Goal: Task Accomplishment & Management: Complete application form

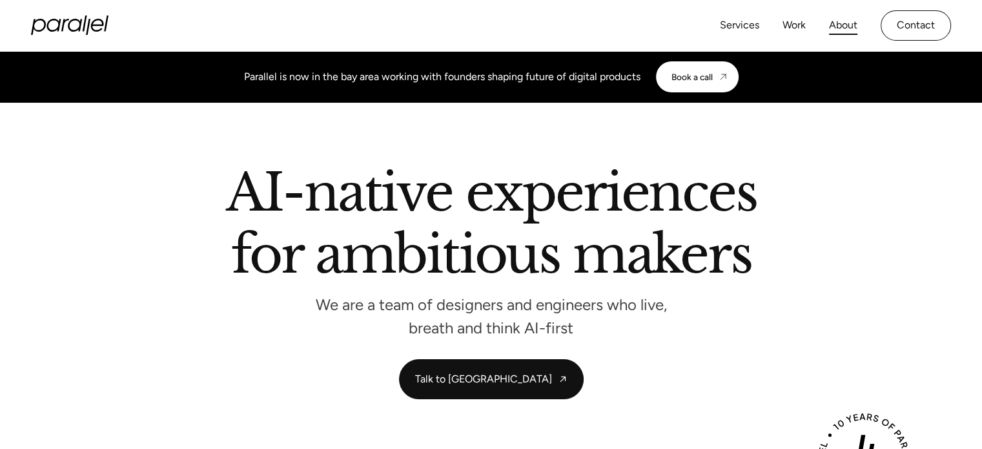
click at [848, 20] on link "About" at bounding box center [843, 25] width 28 height 19
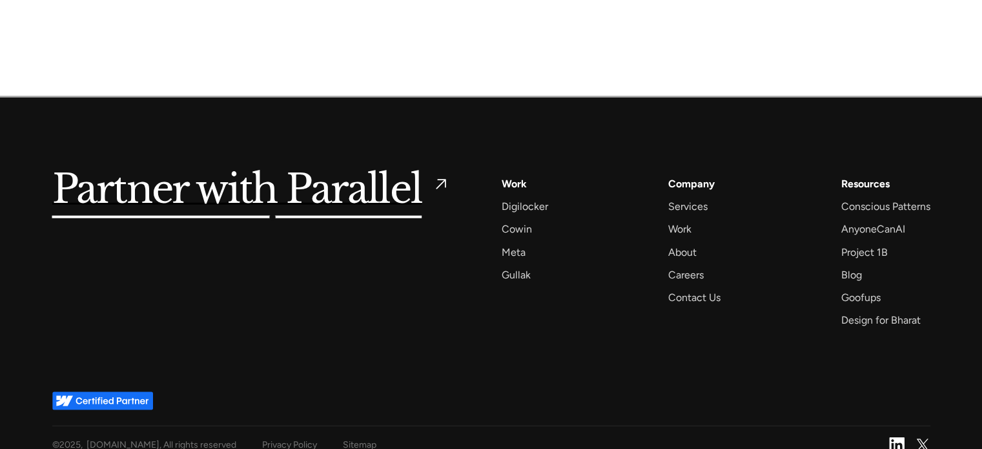
scroll to position [3166, 0]
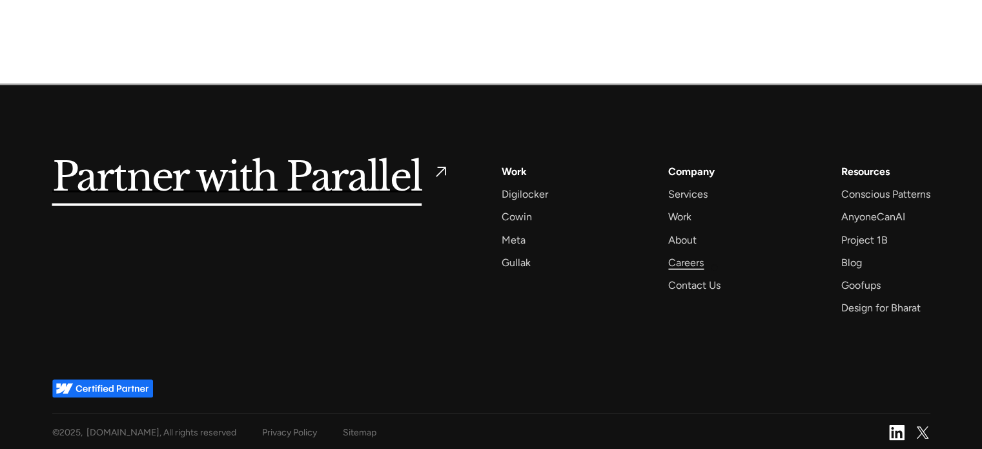
click at [694, 262] on div "Careers" at bounding box center [686, 262] width 36 height 17
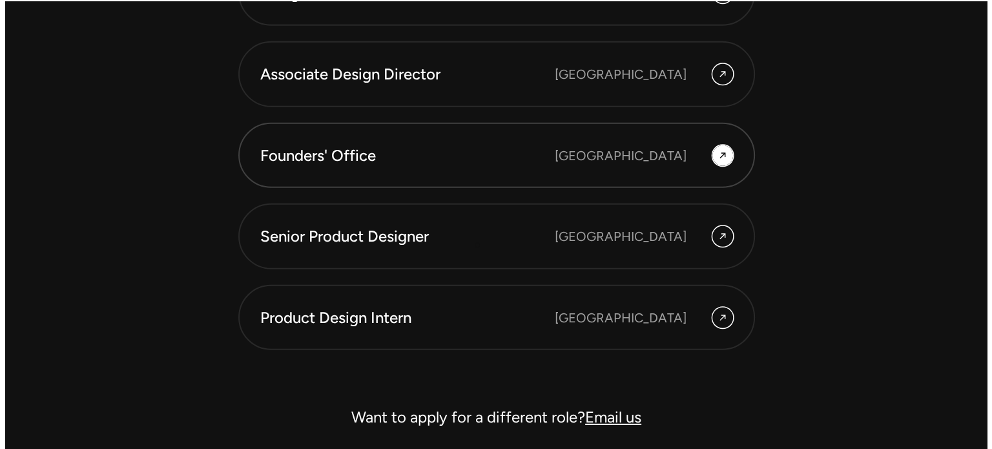
scroll to position [3654, 0]
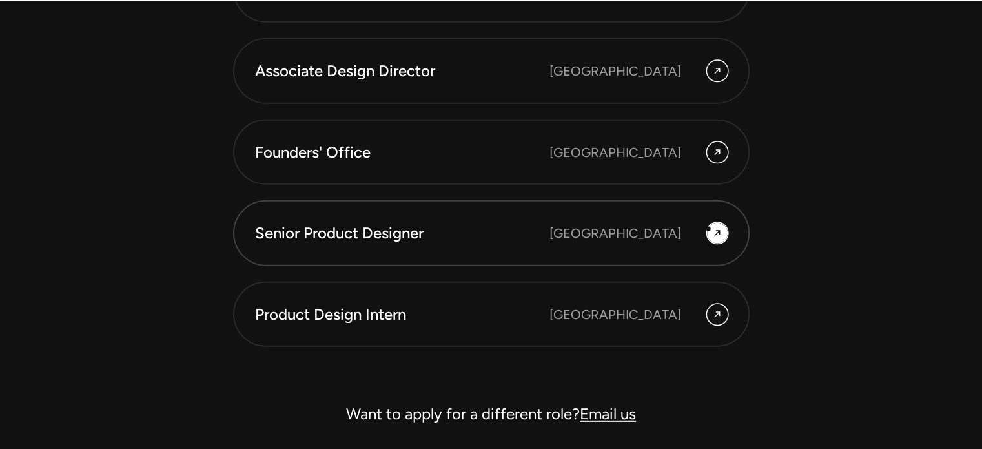
click at [708, 229] on div at bounding box center [717, 233] width 21 height 21
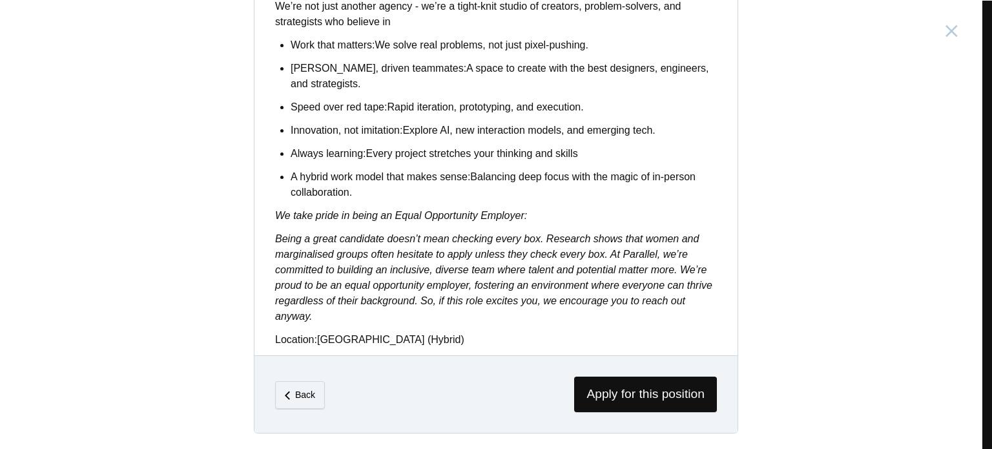
scroll to position [1106, 0]
click at [664, 392] on span "Apply for this position" at bounding box center [645, 394] width 143 height 36
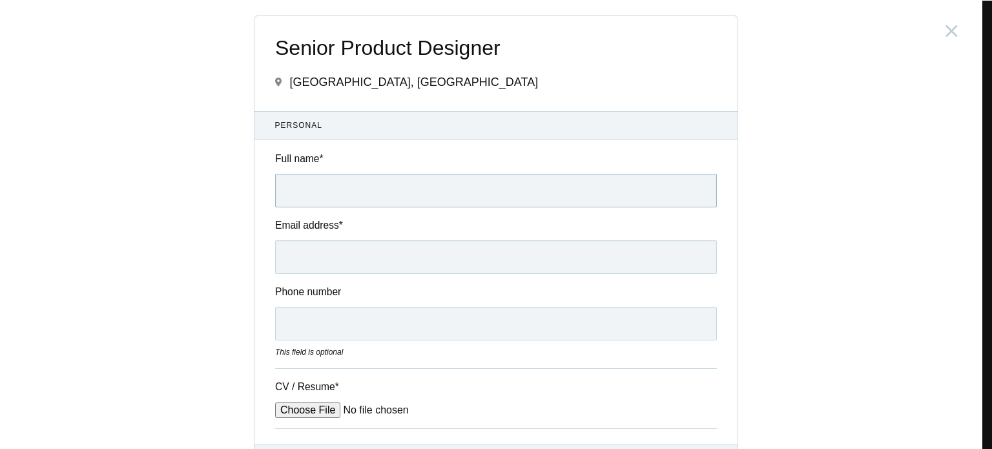
click at [281, 203] on input "Full name *" at bounding box center [496, 191] width 442 height 34
type input "Manjunath Kanchagar"
type input "manjunathbk0597@gmail.com"
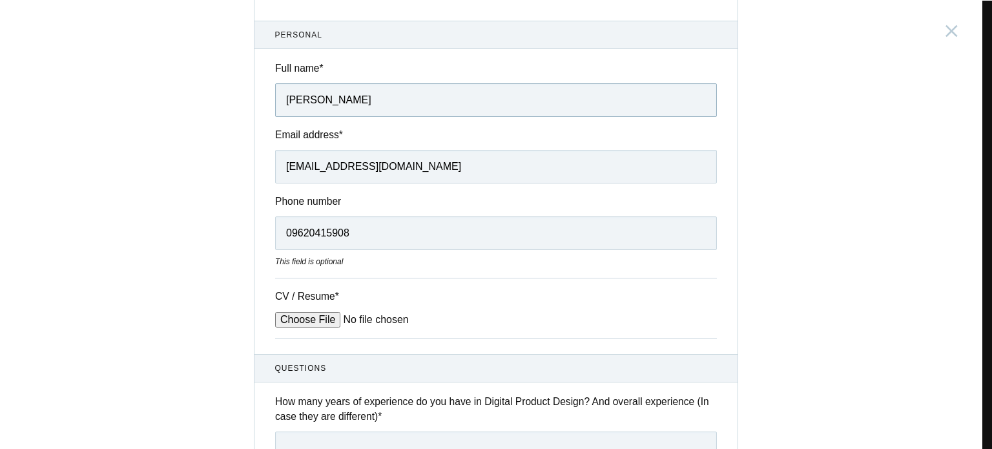
scroll to position [129, 0]
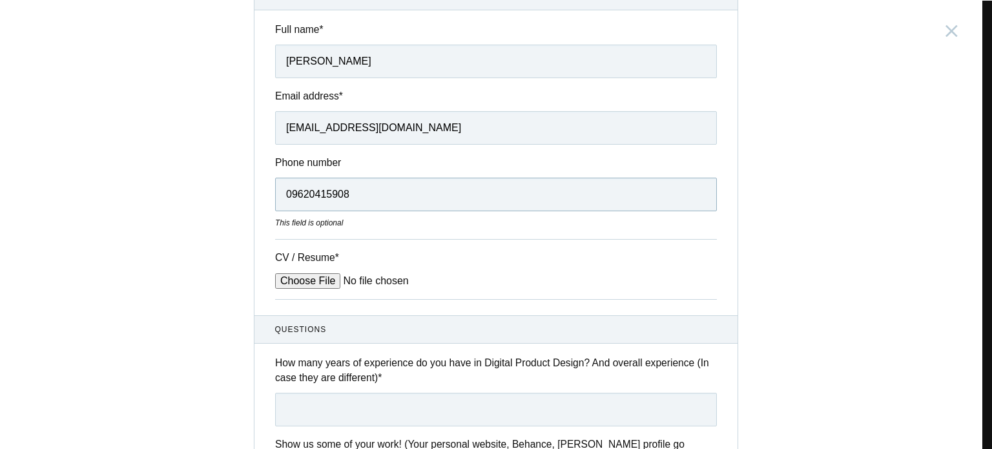
click at [287, 195] on input "09620415908" at bounding box center [496, 195] width 442 height 34
type input "9620415908"
click at [315, 294] on div "CV / Resume *" at bounding box center [496, 269] width 442 height 60
click at [312, 284] on input "CV / Resume *" at bounding box center [373, 280] width 196 height 15
type input "C:\fakepath\Manjunath-UIUX_Design-Sep-25.pdf"
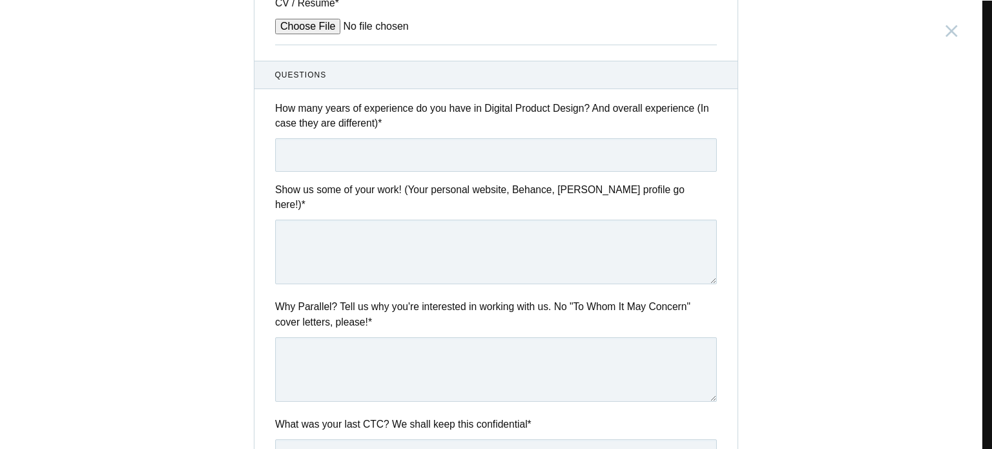
scroll to position [387, 0]
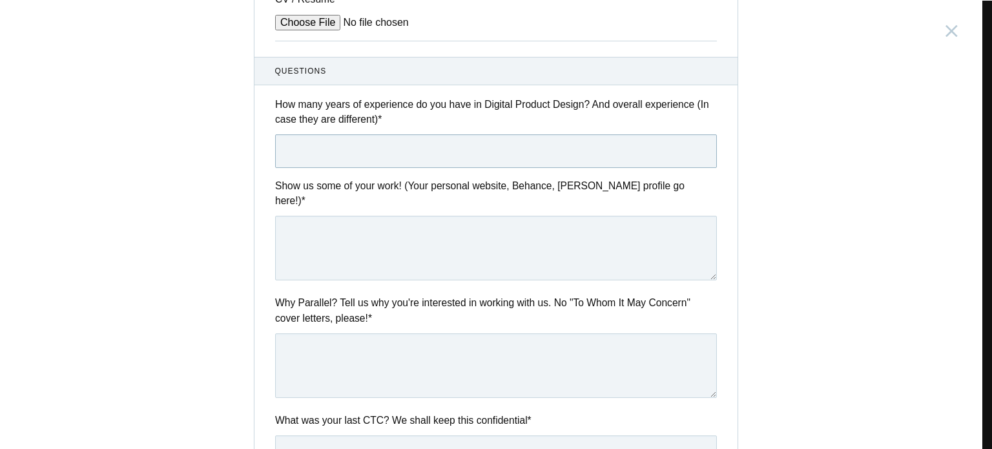
click at [346, 154] on input "text" at bounding box center [496, 151] width 442 height 34
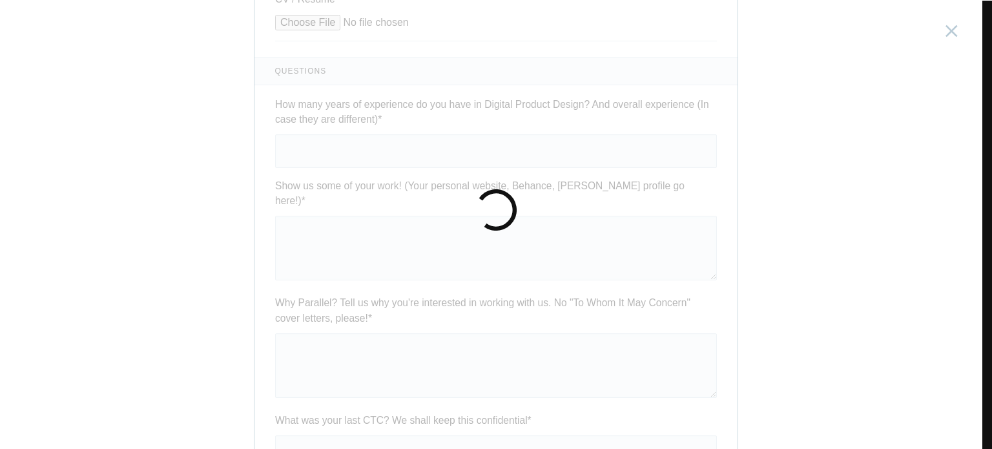
click at [346, 154] on form "Senior Product Designer India, Bengaluru Submitting form failed, try again. Ret…" at bounding box center [495, 184] width 483 height 1110
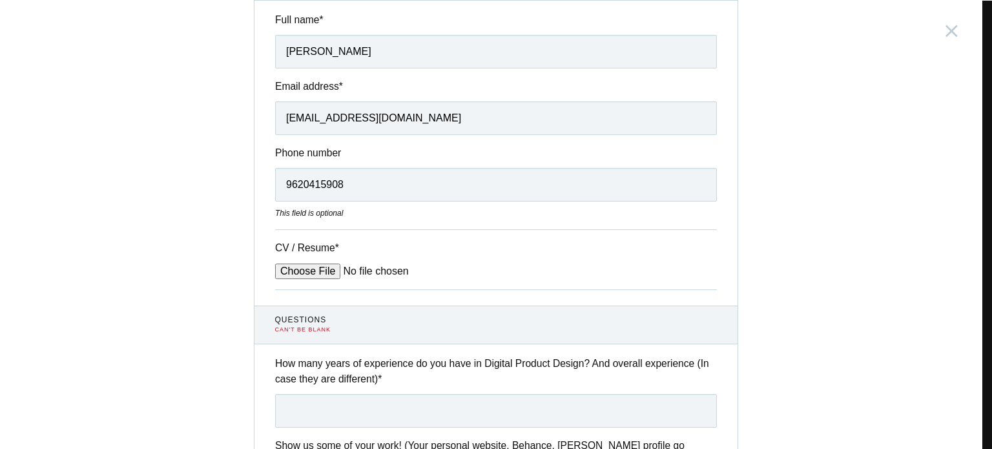
scroll to position [227, 0]
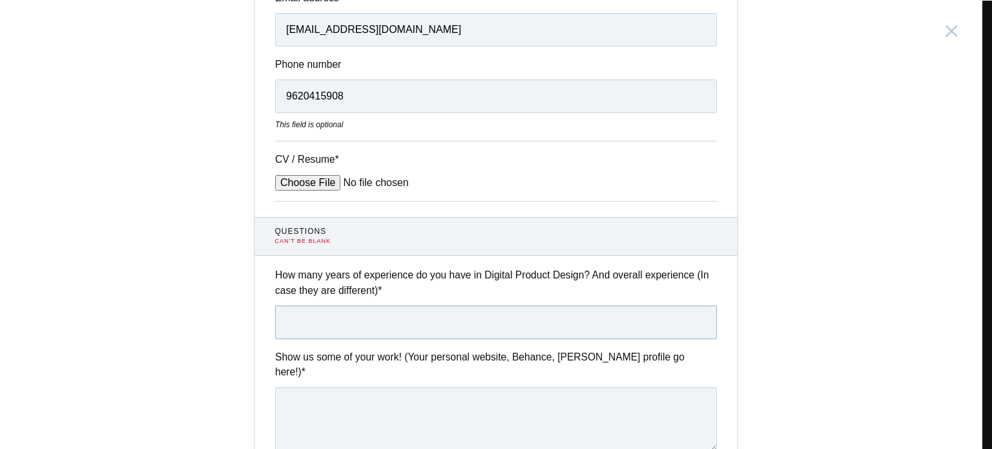
click at [329, 325] on input "text" at bounding box center [496, 322] width 442 height 34
type input "4"
click at [307, 390] on textarea at bounding box center [496, 419] width 442 height 65
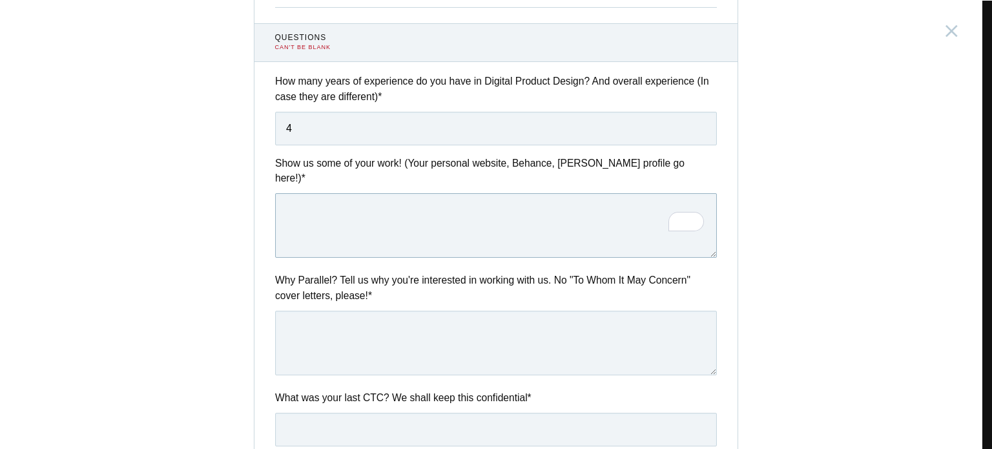
scroll to position [421, 0]
